Goal: Navigation & Orientation: Find specific page/section

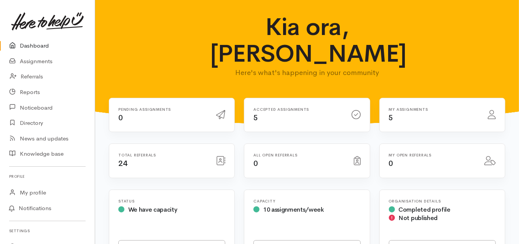
drag, startPoint x: 0, startPoint y: 0, endPoint x: 38, endPoint y: 43, distance: 57.2
click at [38, 43] on link "Dashboard" at bounding box center [47, 46] width 95 height 16
click at [44, 45] on link "Dashboard" at bounding box center [47, 46] width 95 height 16
